Goal: Task Accomplishment & Management: Use online tool/utility

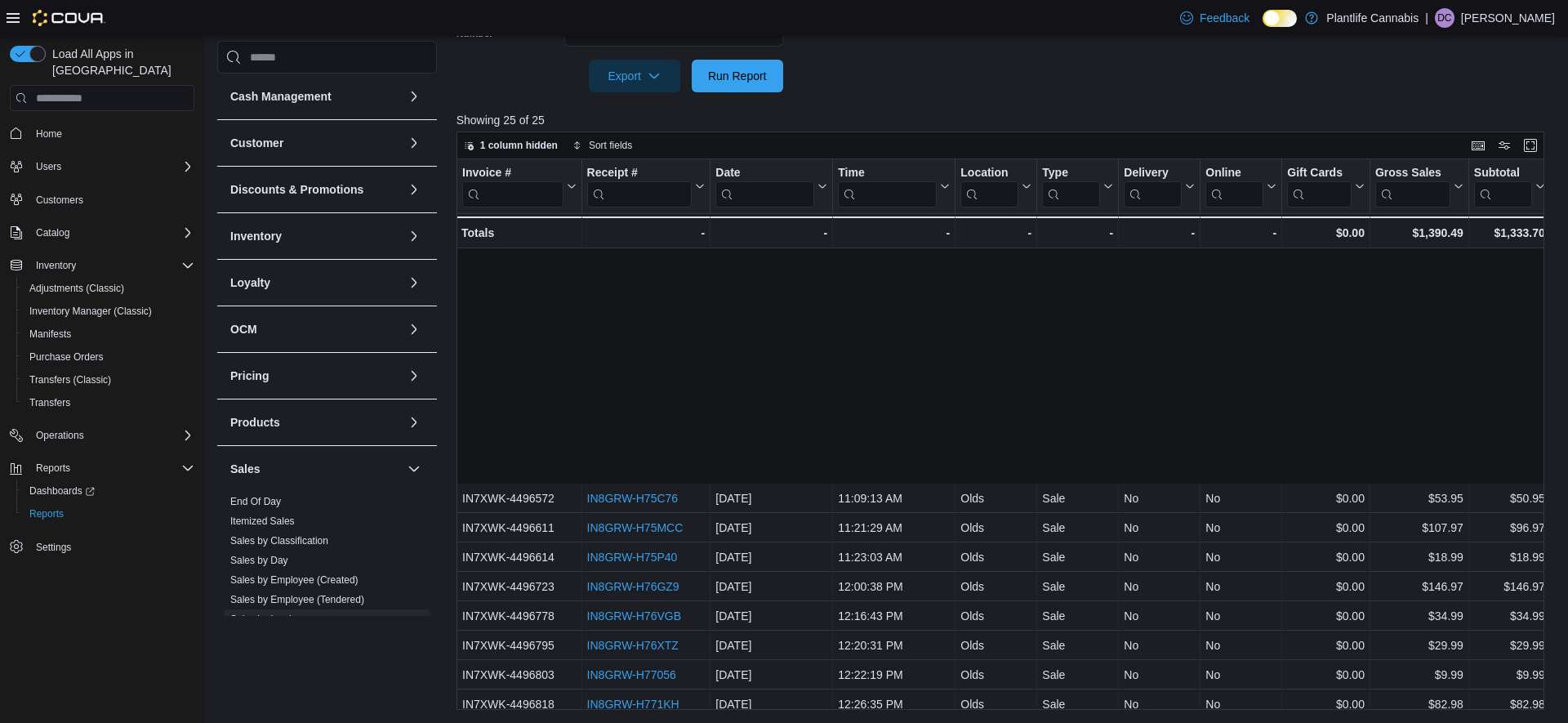
scroll to position [274, 0]
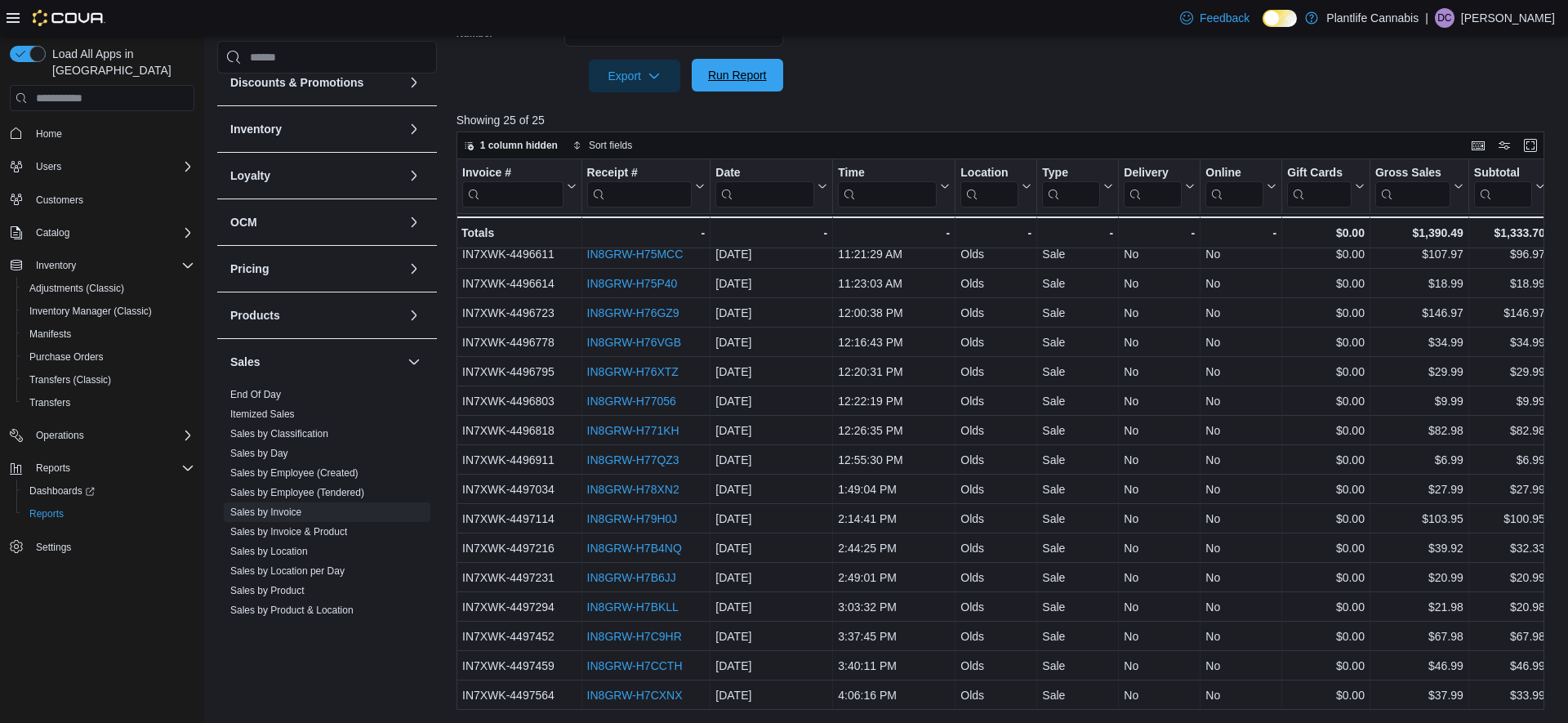
click at [729, 70] on span "Run Report" at bounding box center [737, 75] width 59 height 16
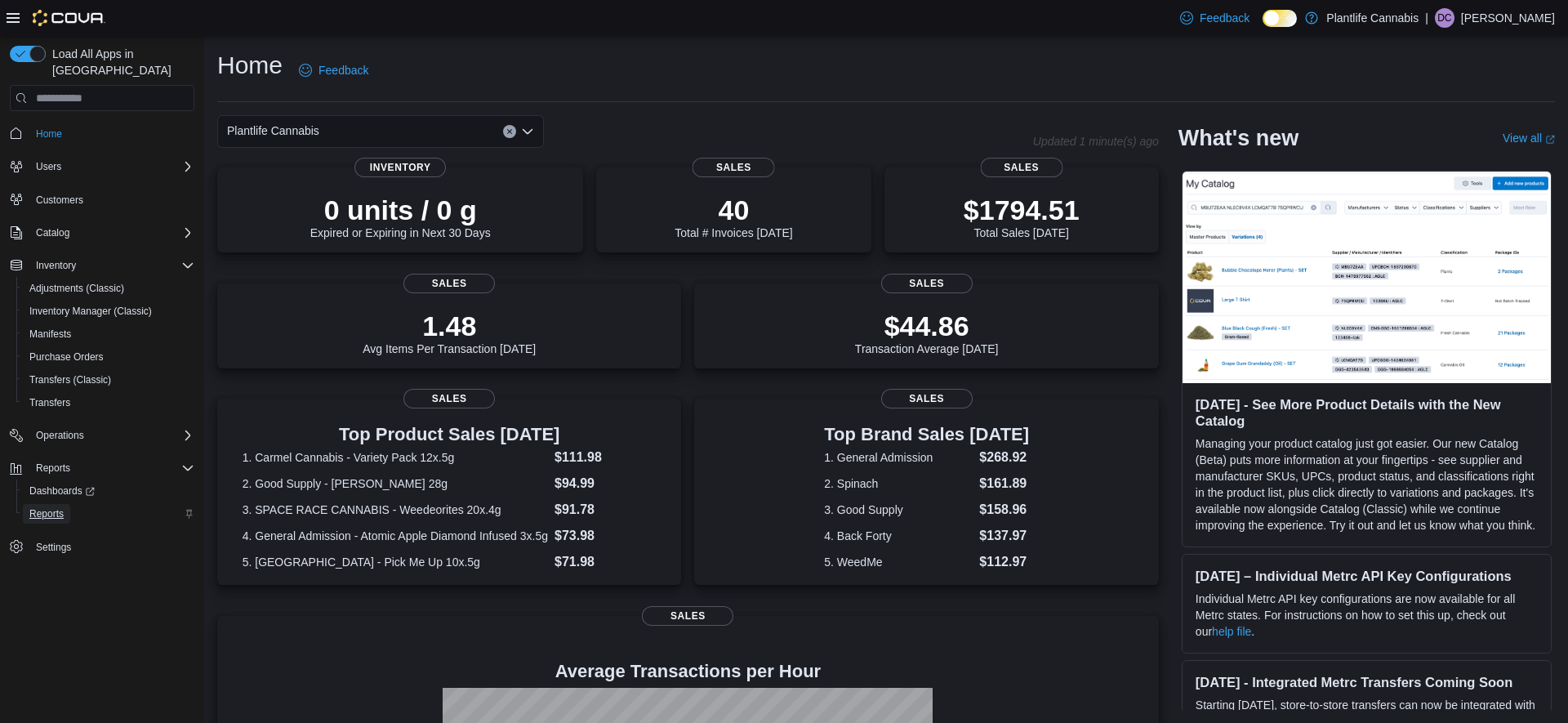
click at [43, 507] on span "Reports" at bounding box center [47, 514] width 34 height 13
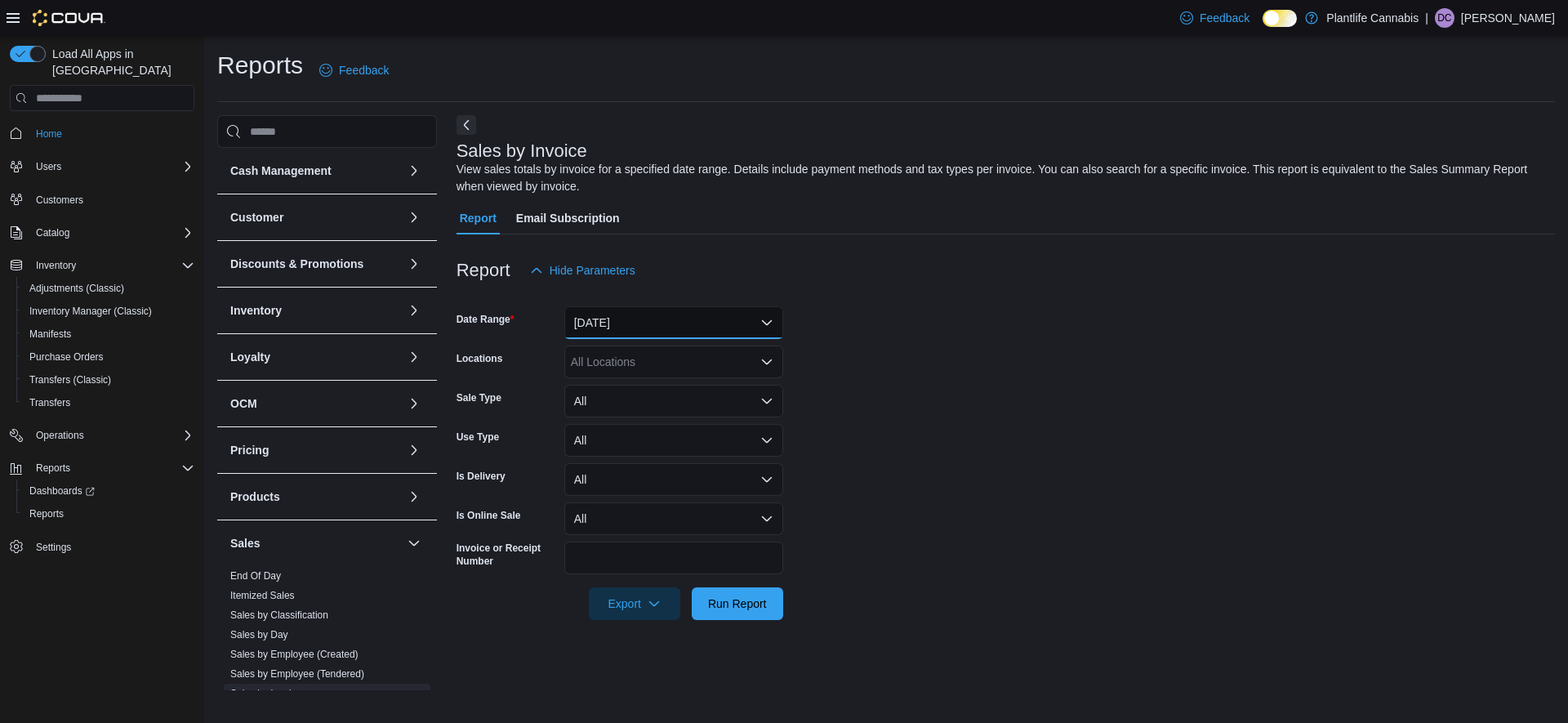
click at [696, 324] on button "Yesterday" at bounding box center [674, 323] width 219 height 33
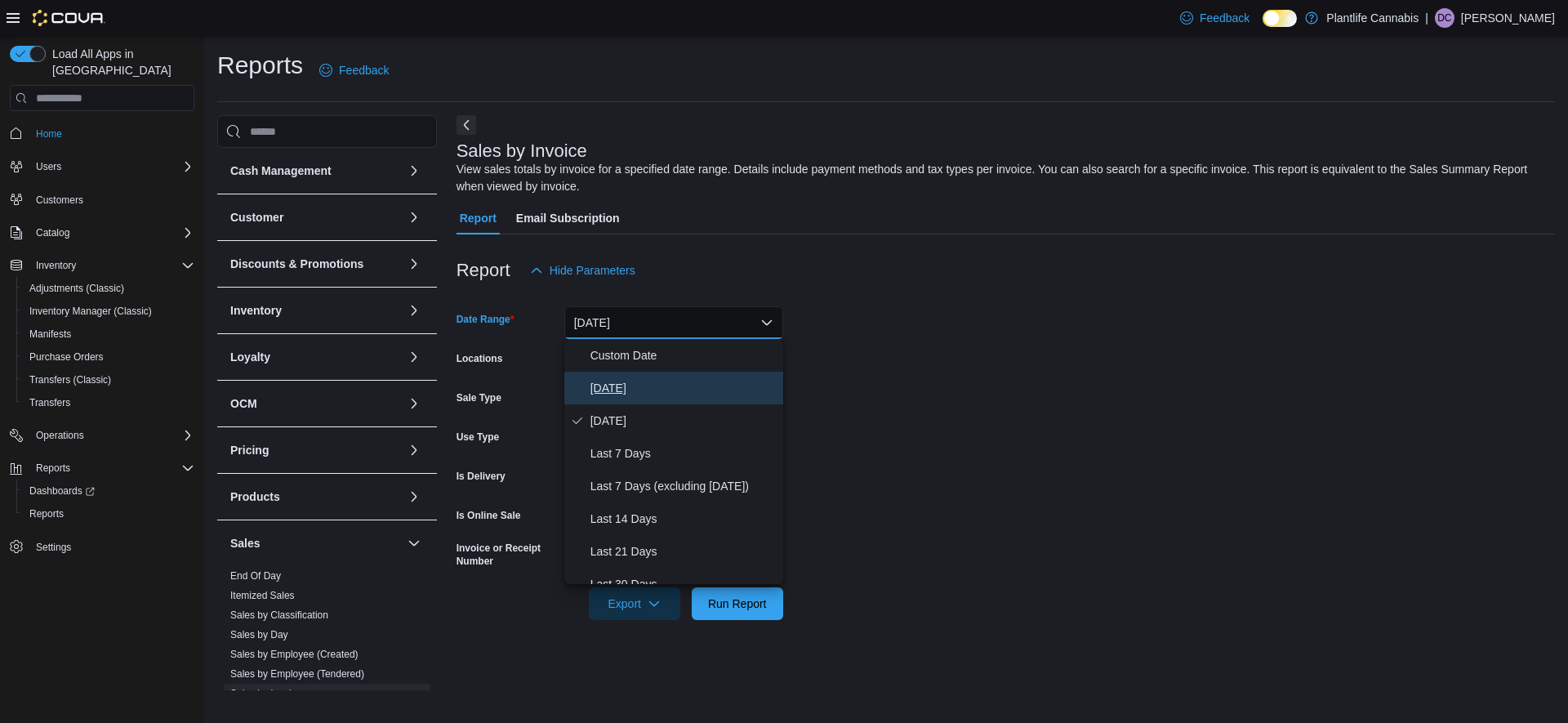
drag, startPoint x: 591, startPoint y: 390, endPoint x: 739, endPoint y: 507, distance: 188.7
click at [599, 395] on span "Today" at bounding box center [684, 388] width 186 height 20
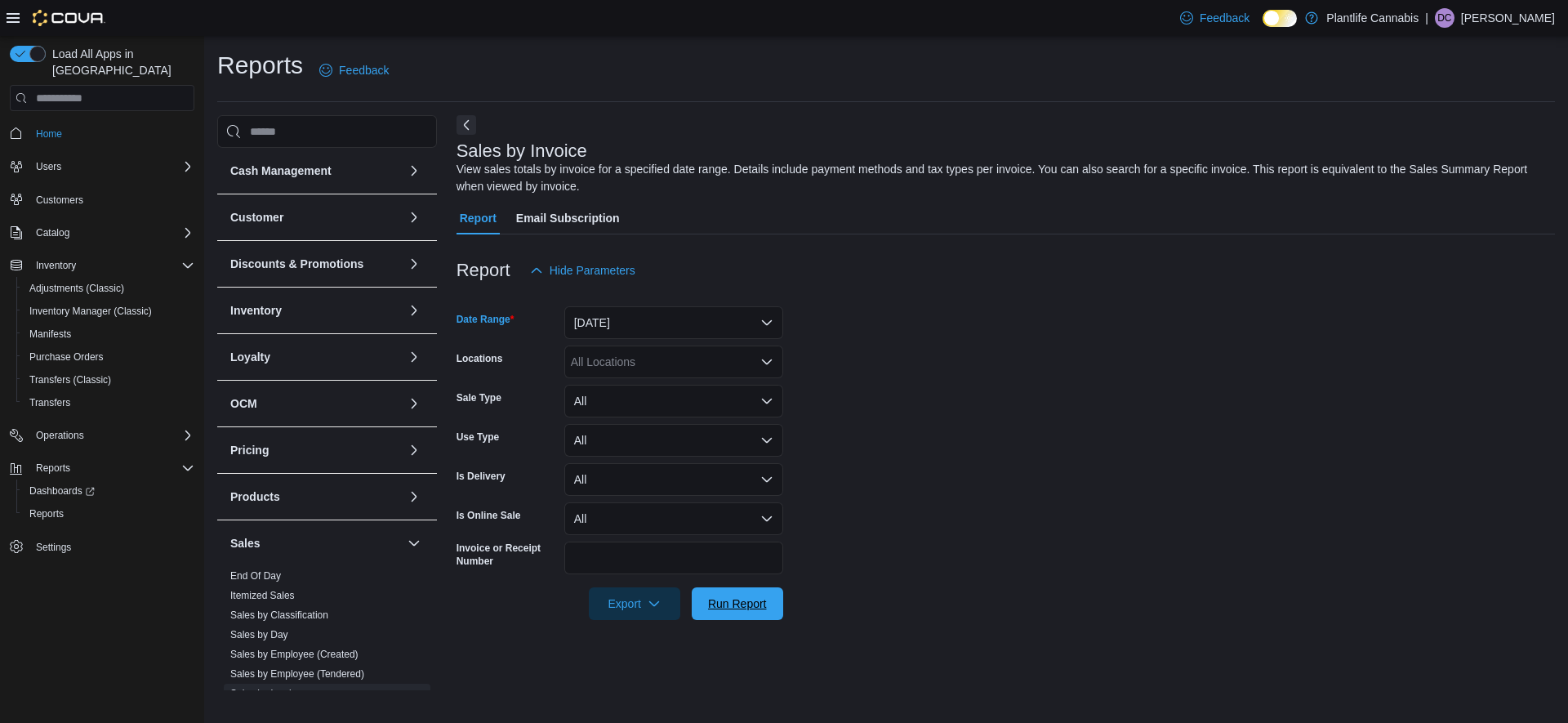
drag, startPoint x: 761, startPoint y: 602, endPoint x: 911, endPoint y: 535, distance: 164.3
click at [772, 599] on span "Run Report" at bounding box center [737, 604] width 72 height 33
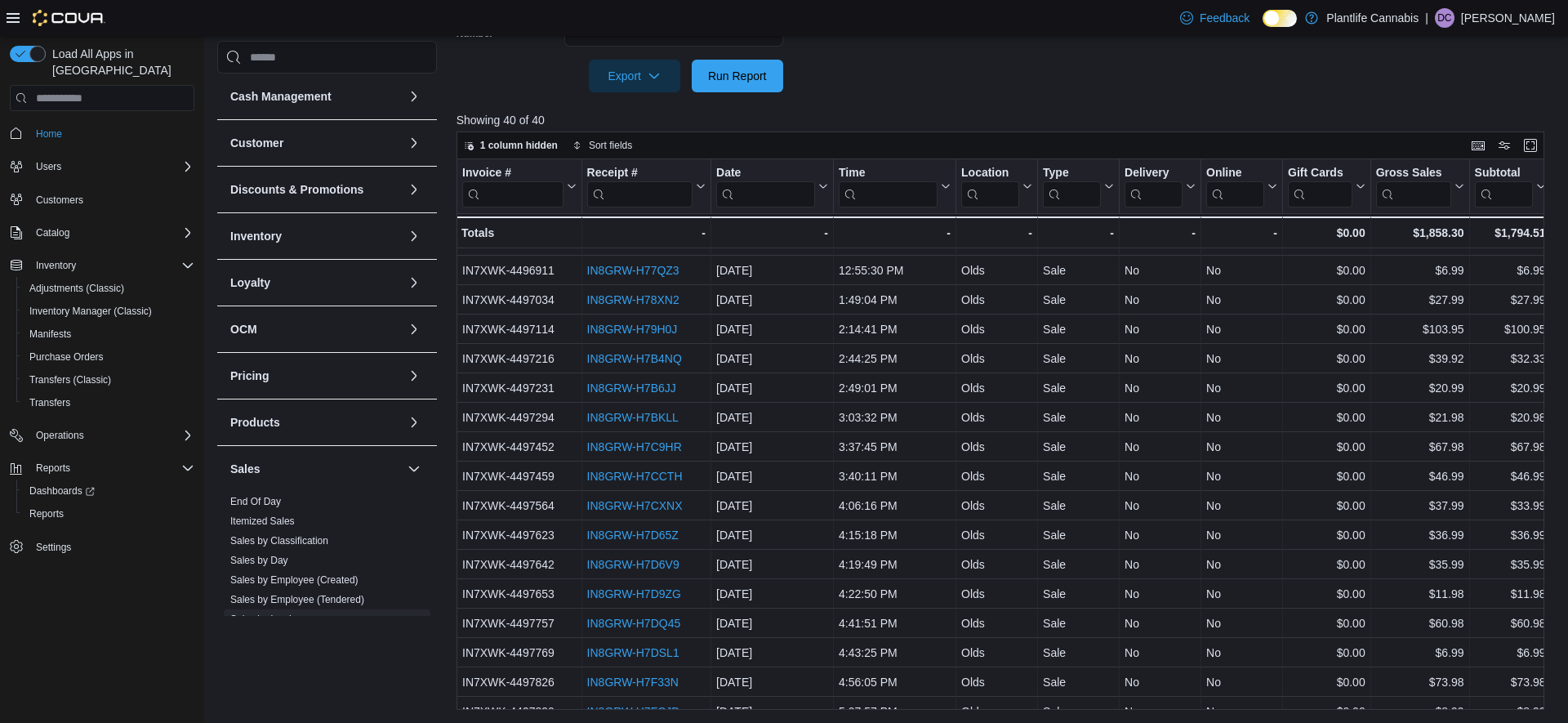
scroll to position [480, 0]
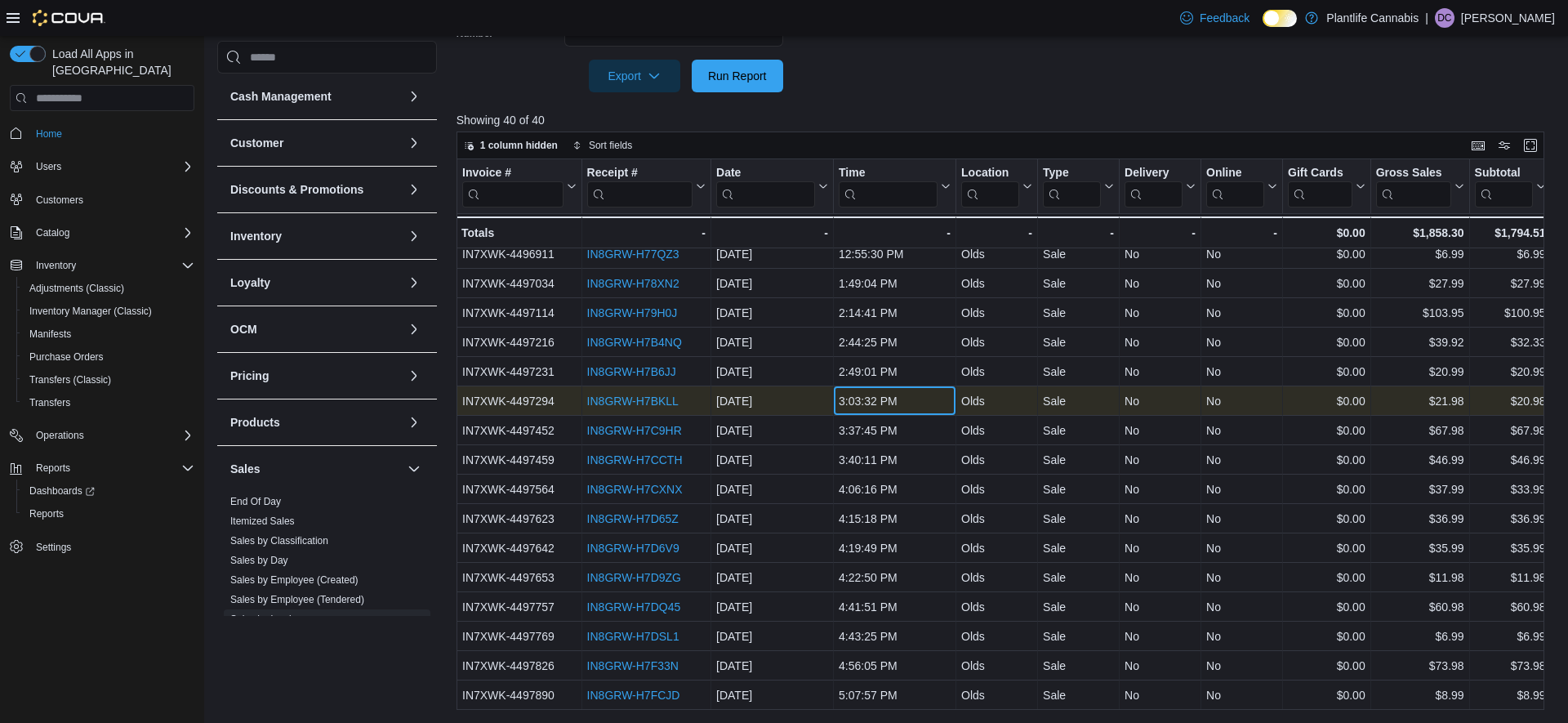
click at [929, 402] on div "3:03:32 PM" at bounding box center [894, 401] width 112 height 20
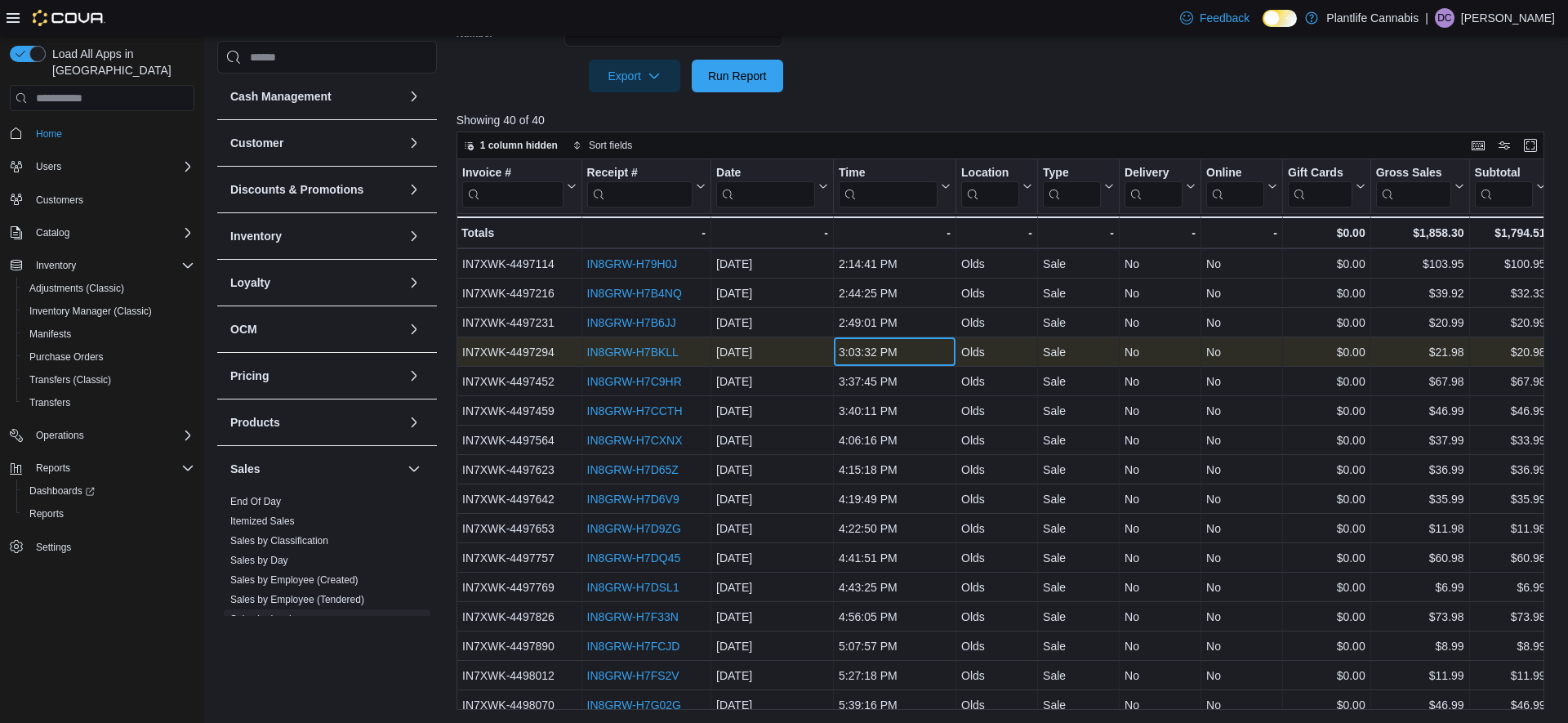
scroll to position [536, 0]
